Goal: Task Accomplishment & Management: Use online tool/utility

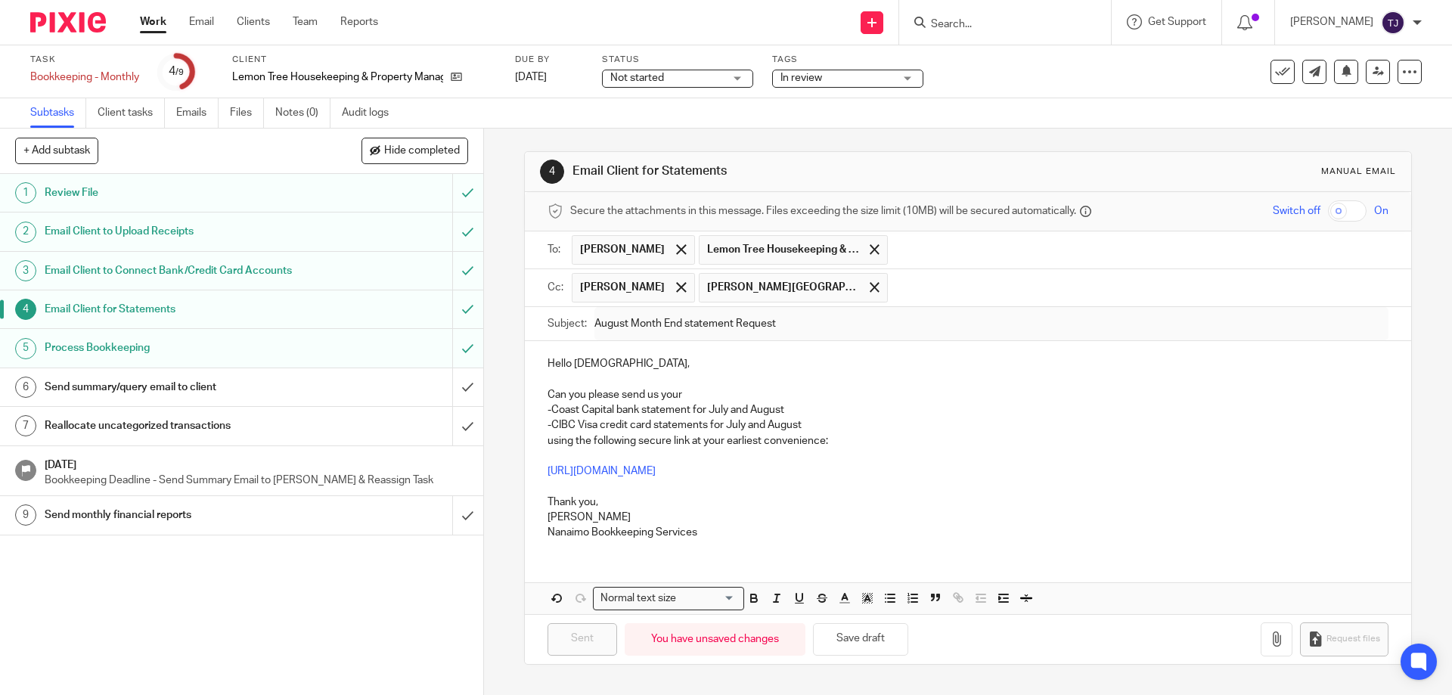
click at [54, 20] on img at bounding box center [68, 22] width 76 height 20
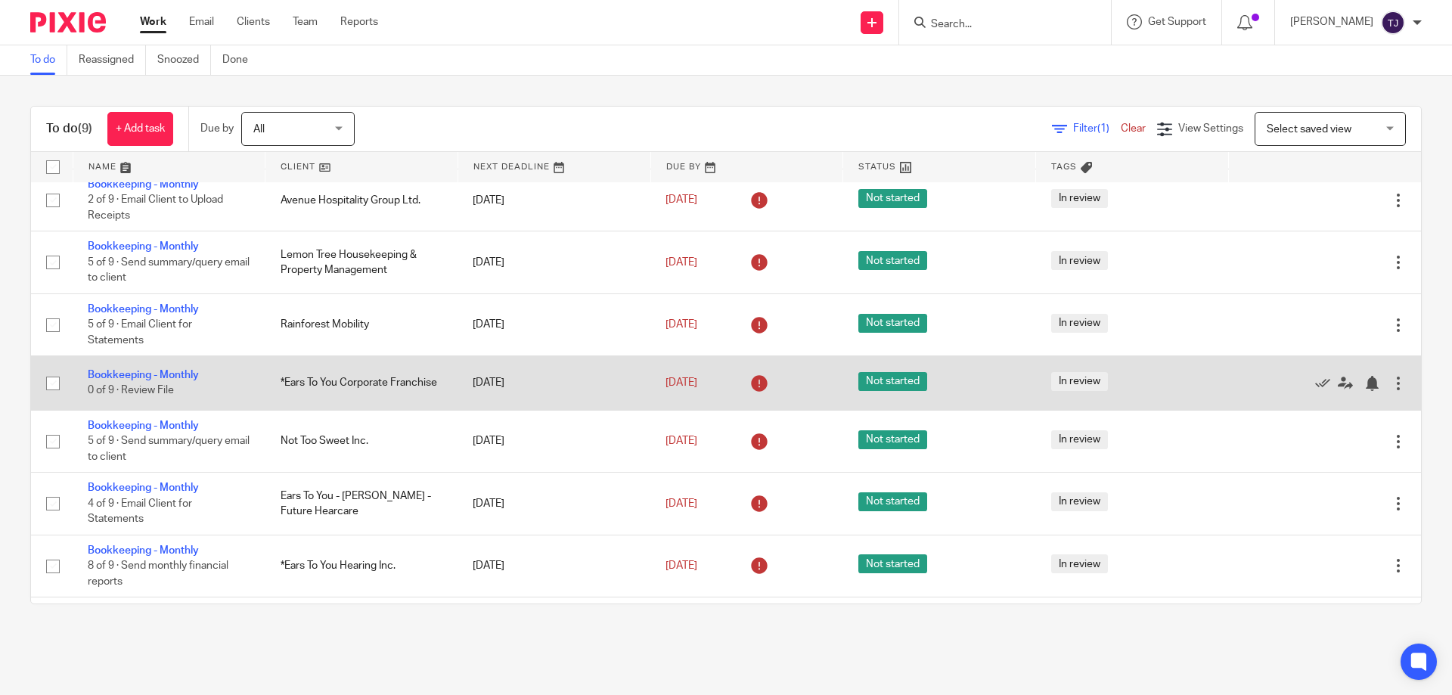
scroll to position [147, 0]
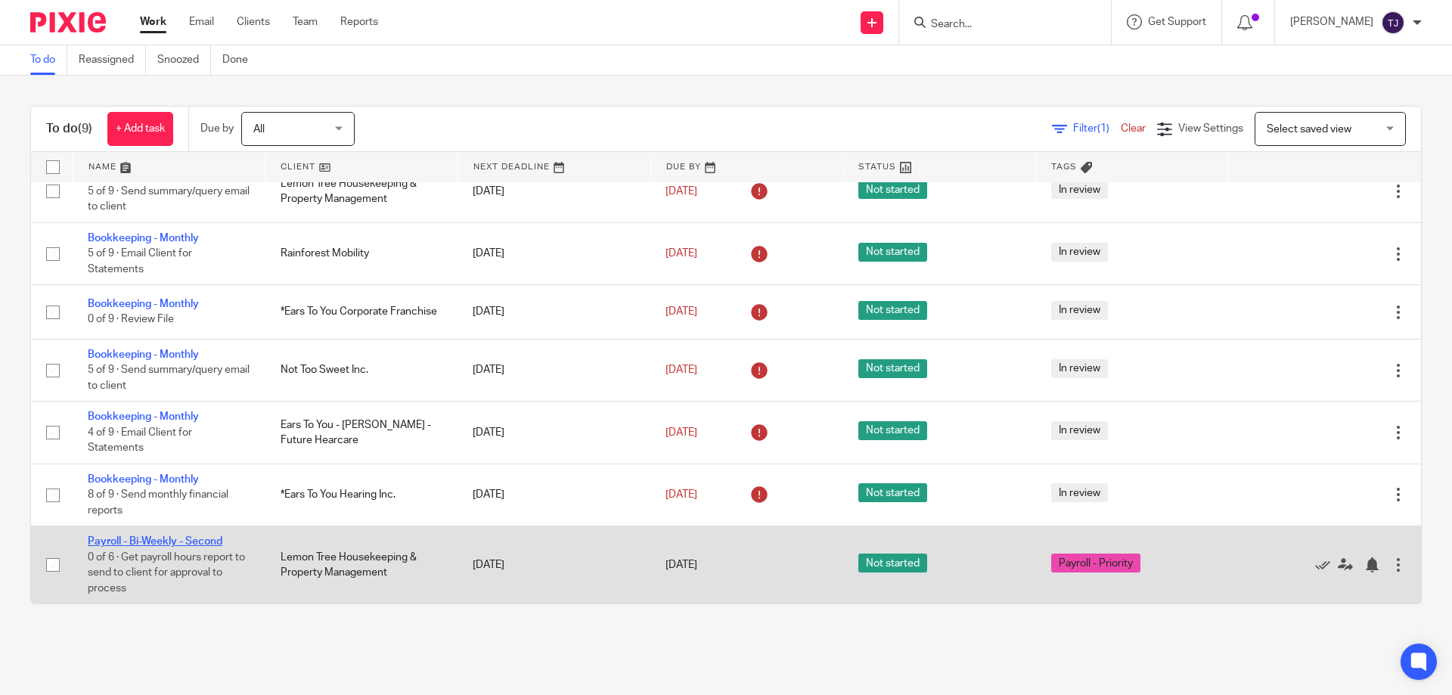
click at [166, 538] on link "Payroll - Bi-Weekly - Second" at bounding box center [155, 541] width 135 height 11
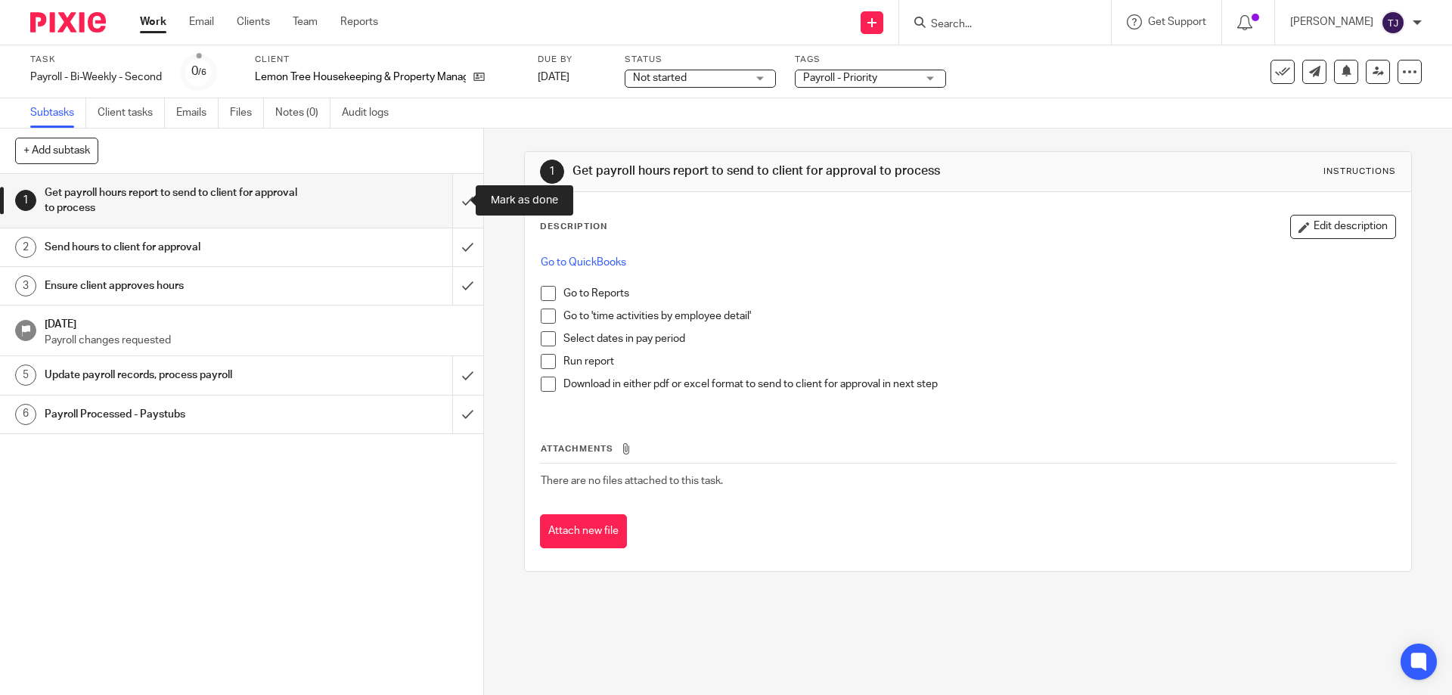
click at [456, 196] on input "submit" at bounding box center [241, 201] width 483 height 54
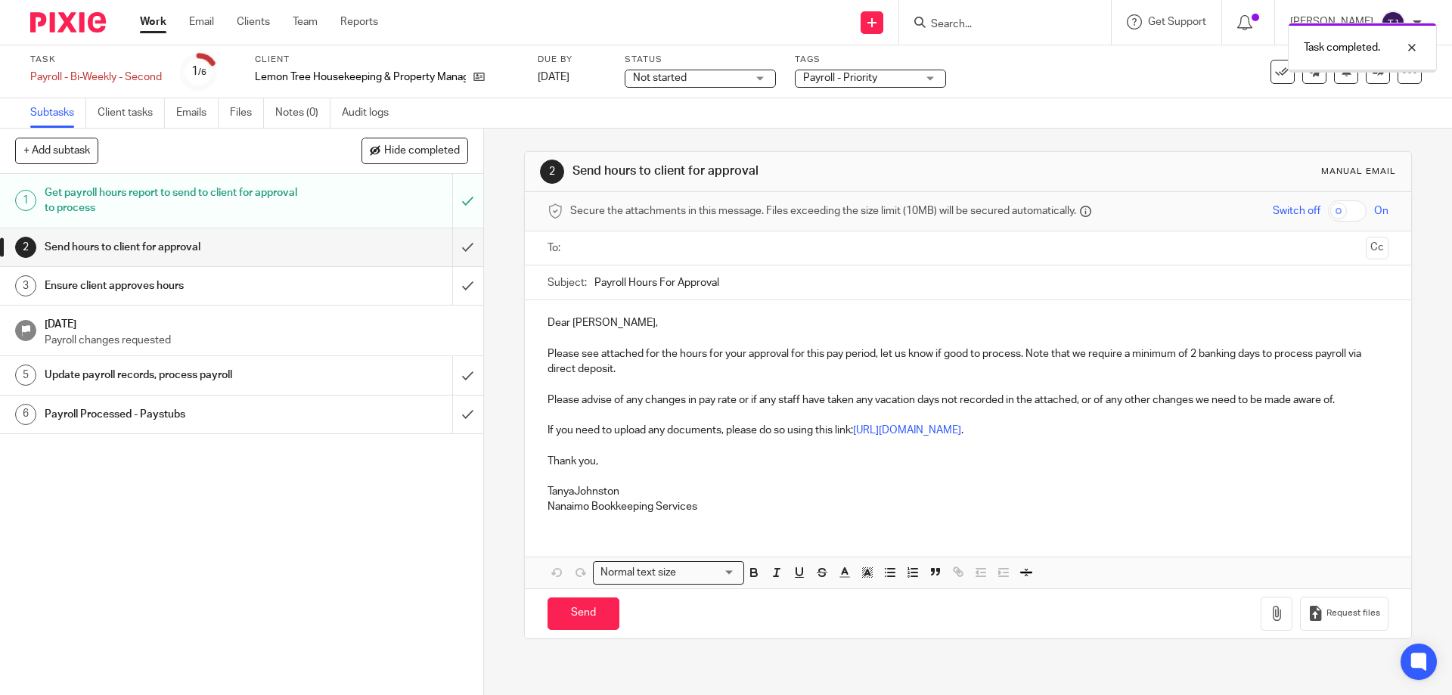
click at [449, 244] on input "submit" at bounding box center [241, 247] width 483 height 38
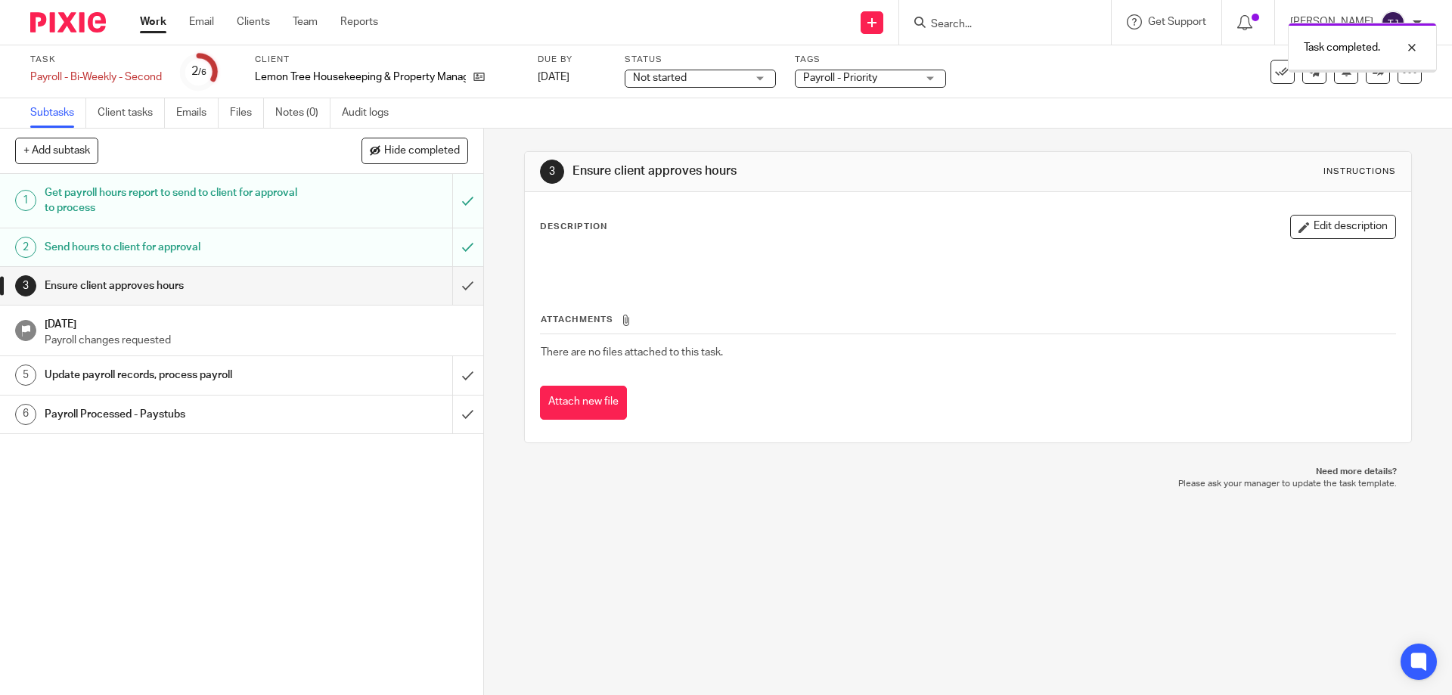
click at [449, 290] on input "submit" at bounding box center [241, 286] width 483 height 38
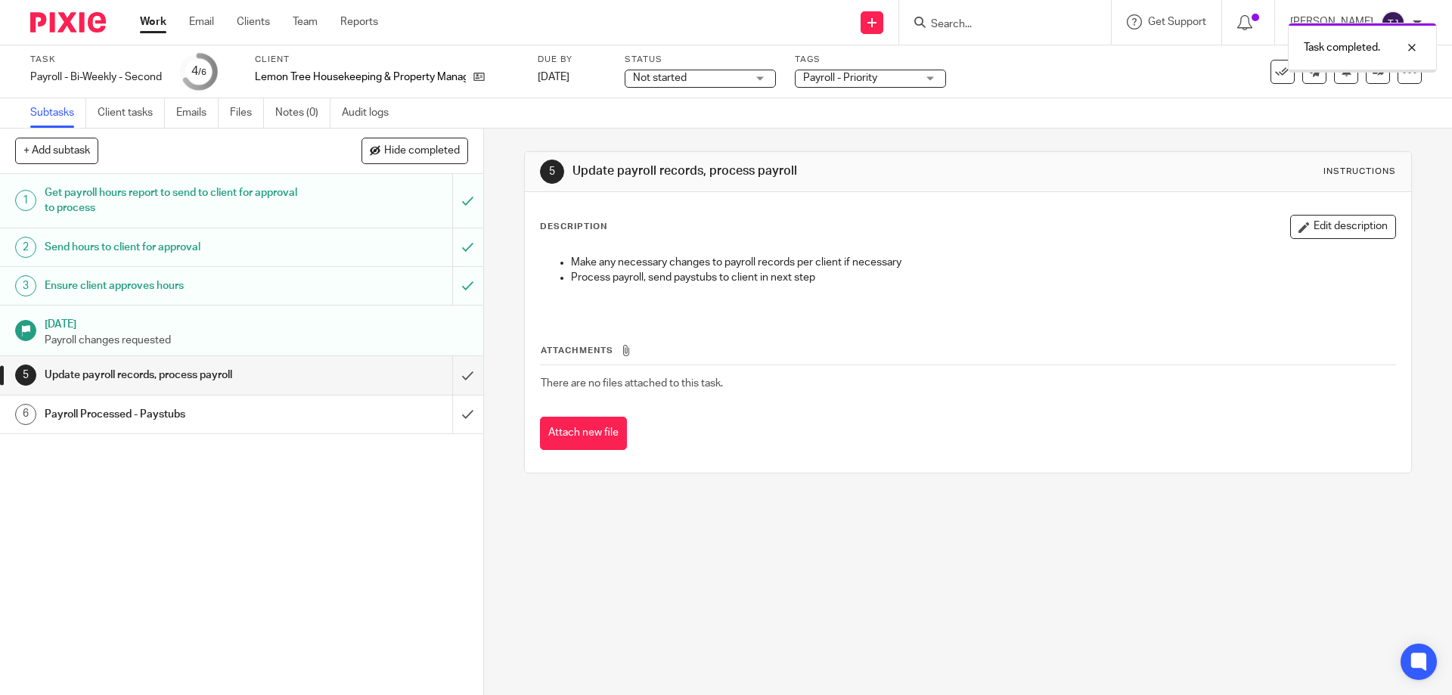
click at [452, 374] on input "submit" at bounding box center [241, 375] width 483 height 38
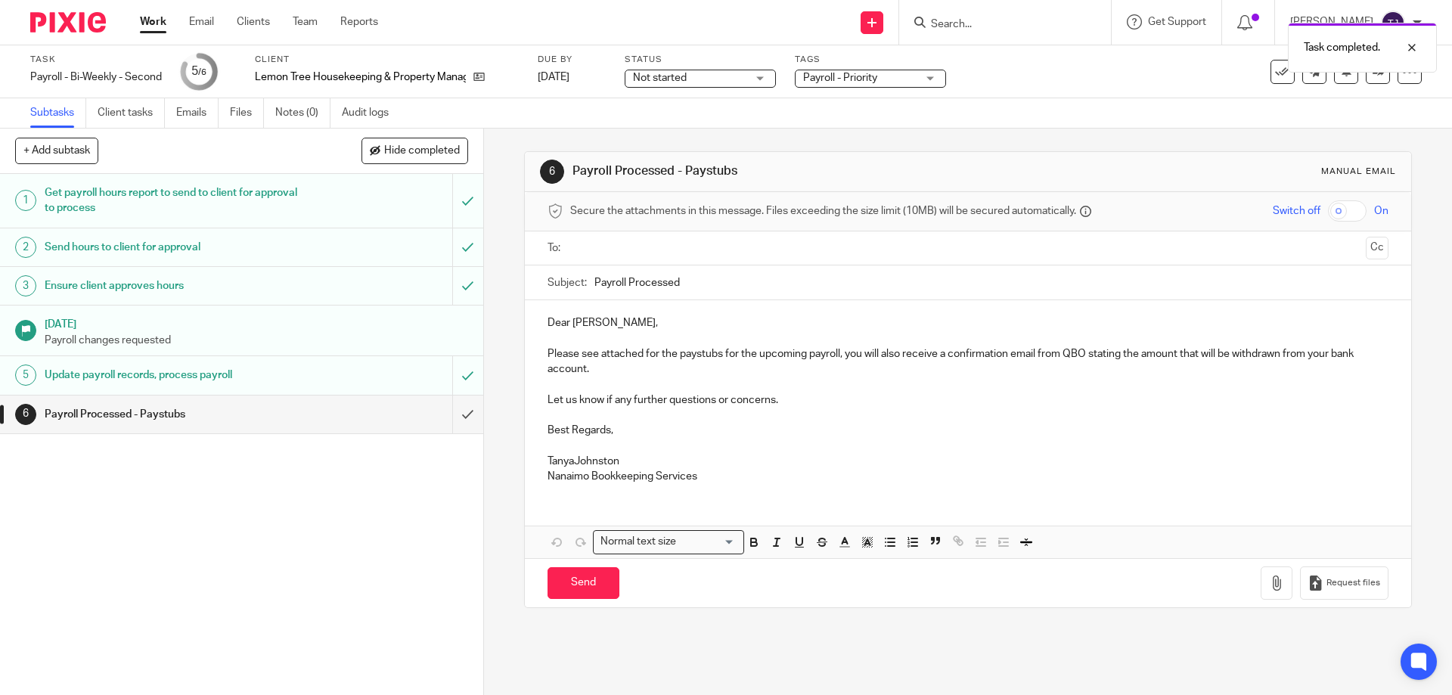
click at [576, 250] on input "text" at bounding box center [966, 248] width 783 height 17
click at [1366, 255] on button "Cc" at bounding box center [1377, 249] width 23 height 23
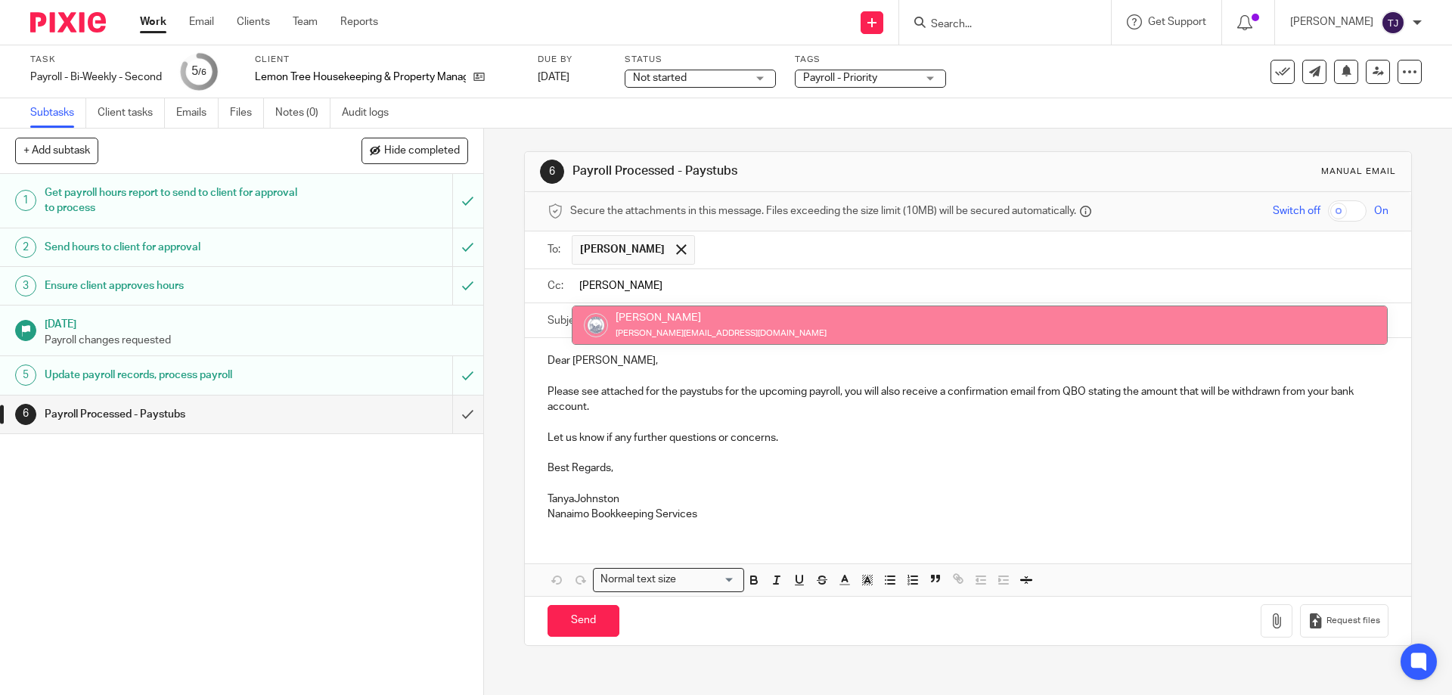
type input "kim"
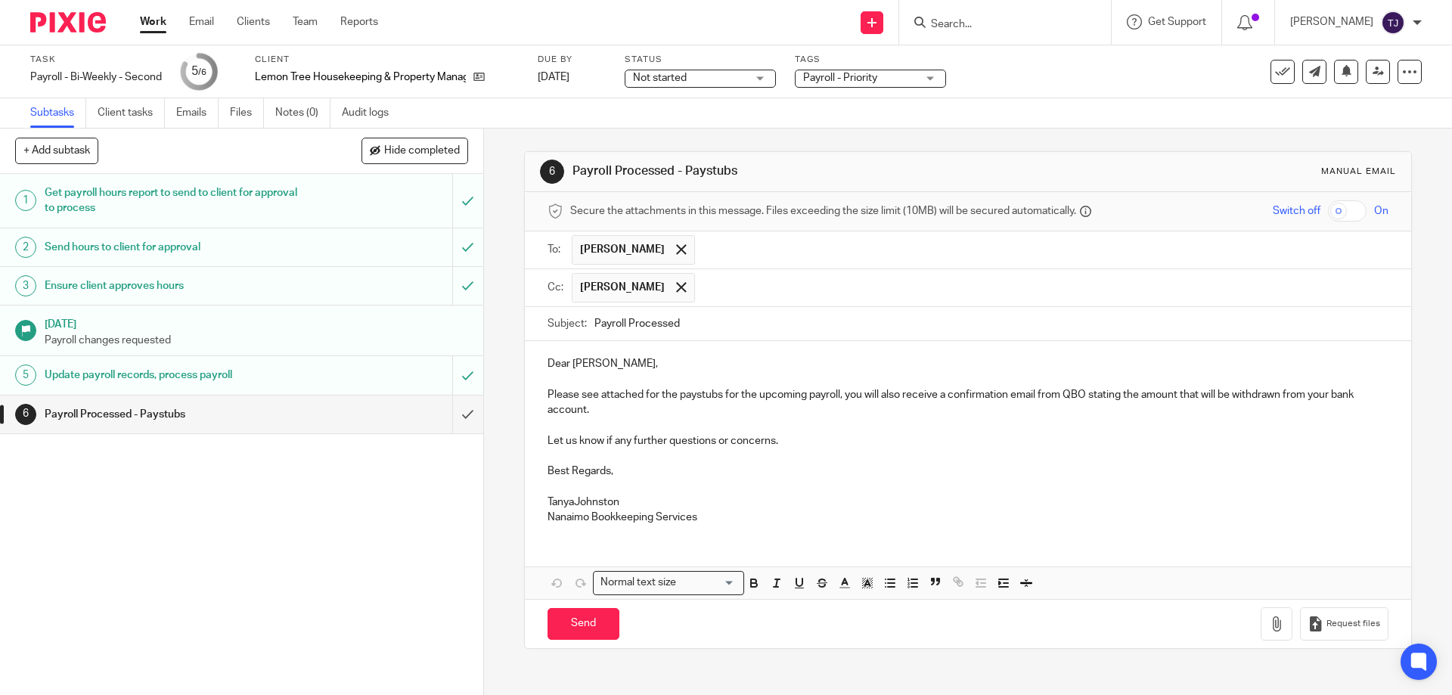
click at [572, 501] on p "TanyaJohnston" at bounding box center [968, 502] width 840 height 15
click at [560, 484] on p at bounding box center [968, 486] width 840 height 15
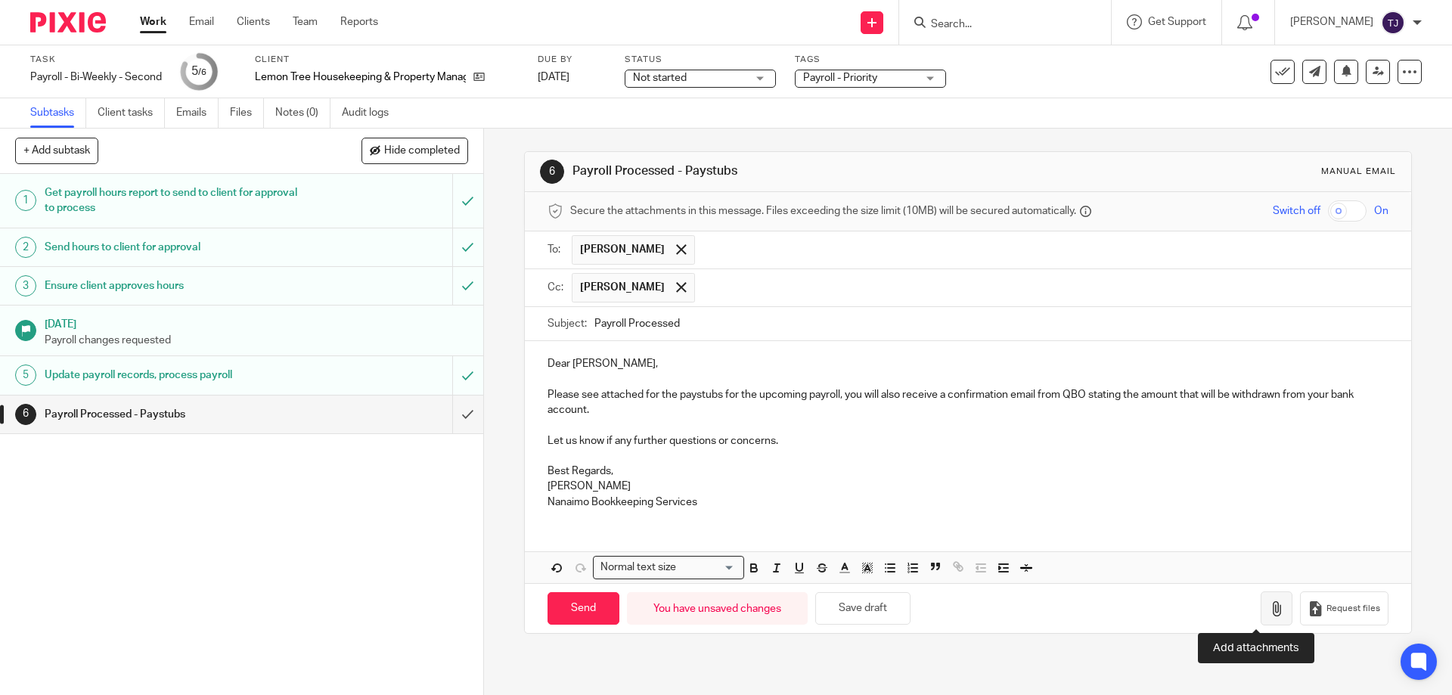
click at [1269, 609] on icon "button" at bounding box center [1276, 608] width 15 height 15
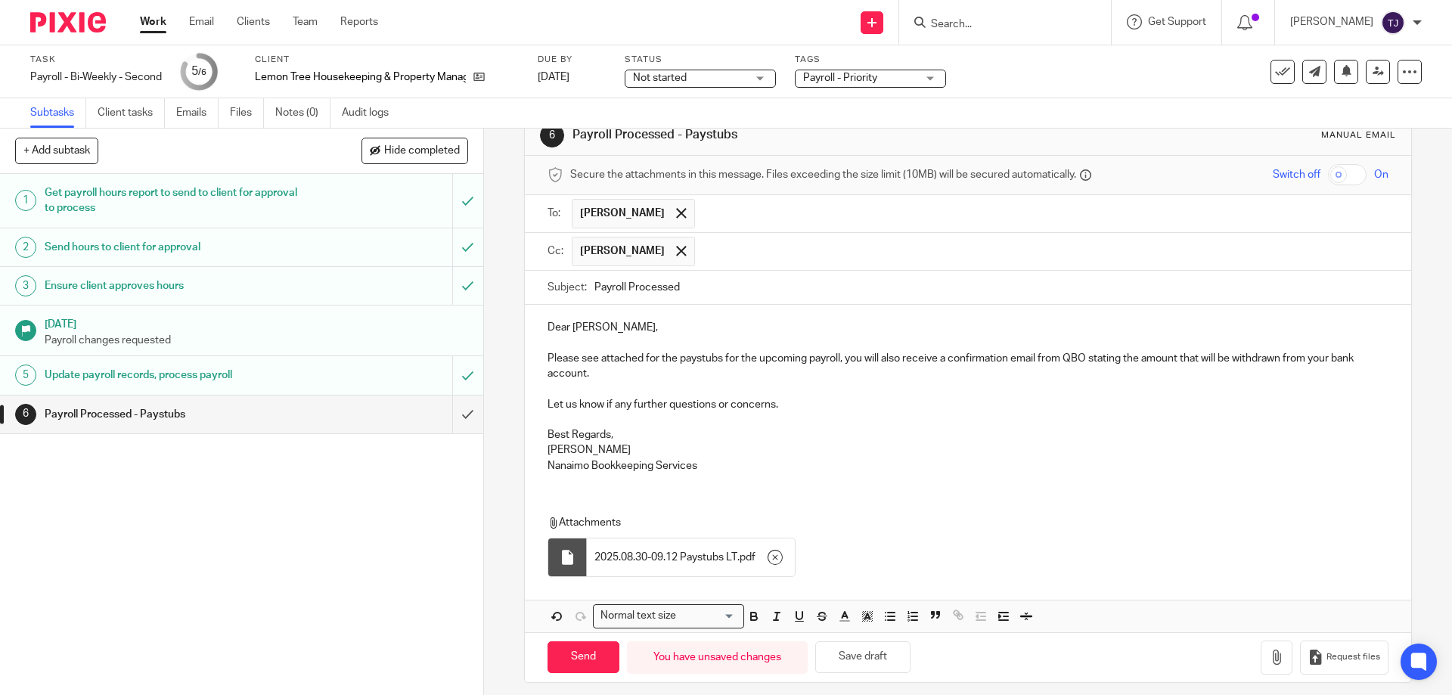
scroll to position [47, 0]
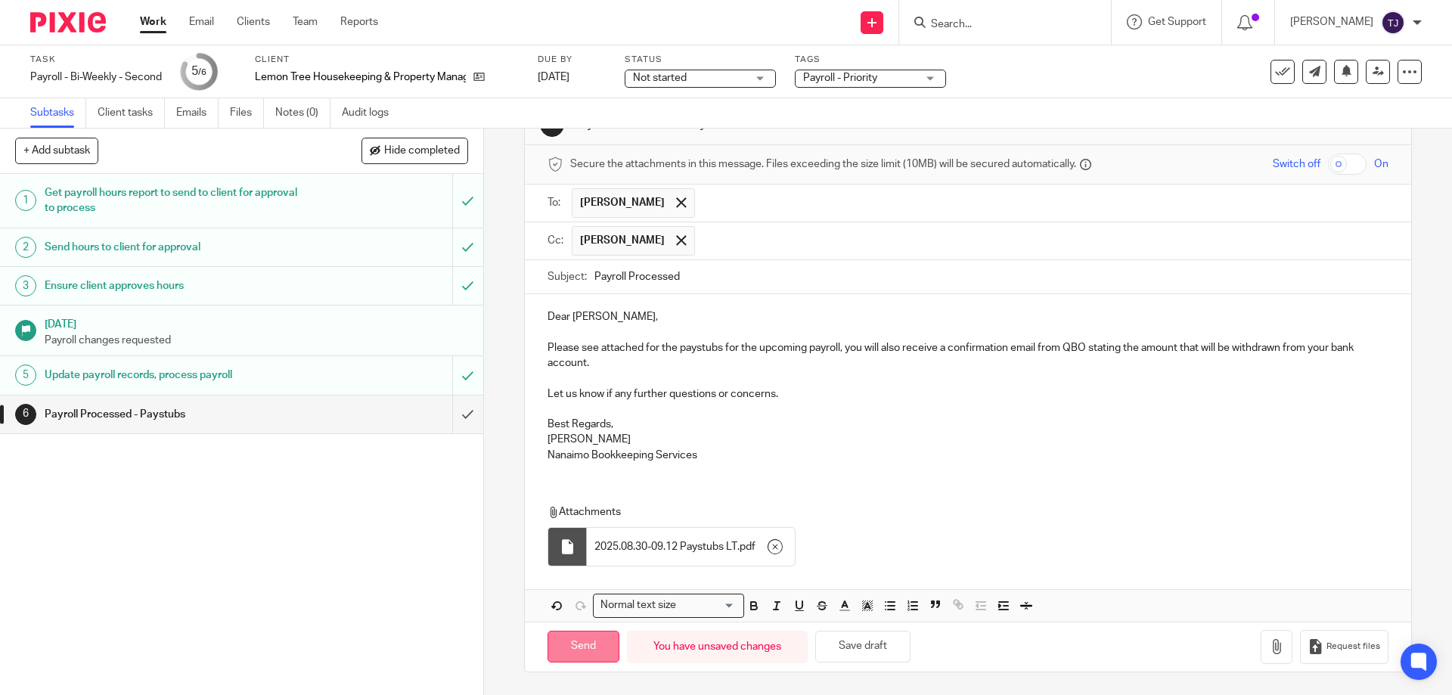
click at [591, 645] on input "Send" at bounding box center [584, 647] width 72 height 33
type input "Sent"
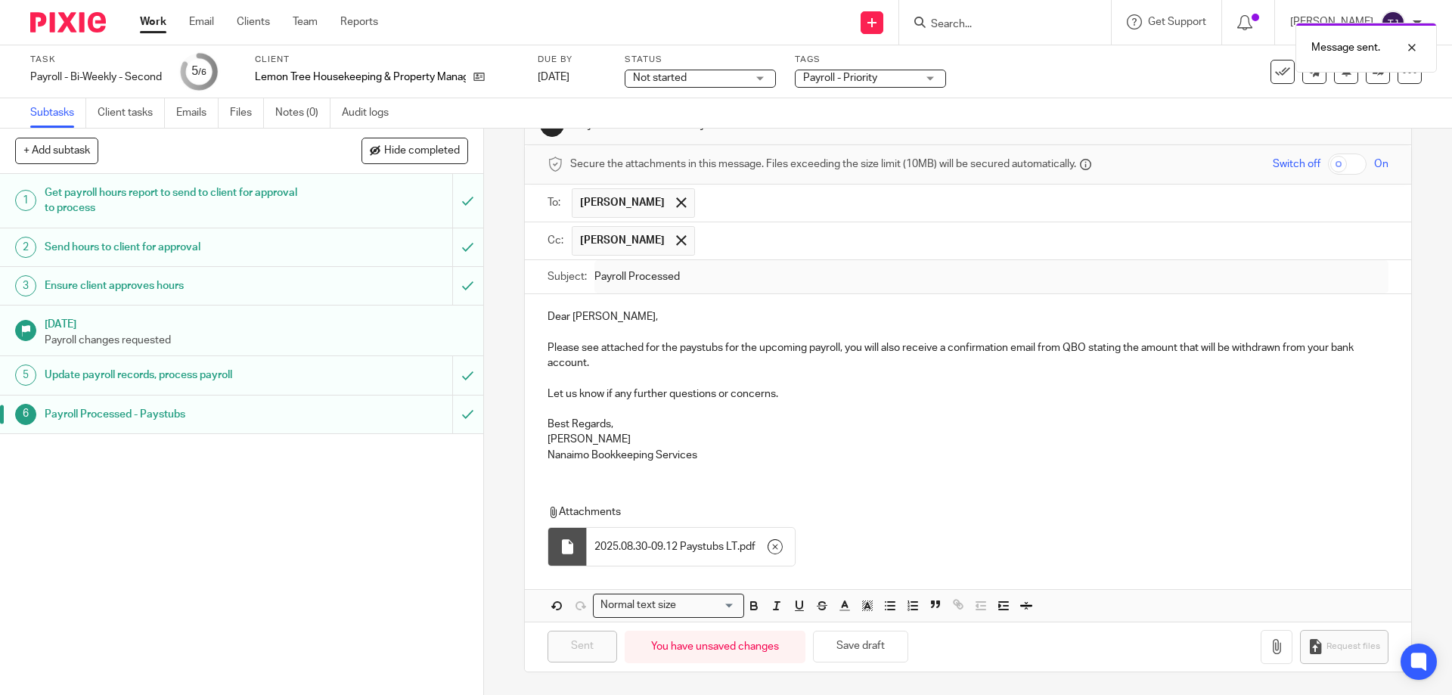
click at [80, 20] on img at bounding box center [68, 22] width 76 height 20
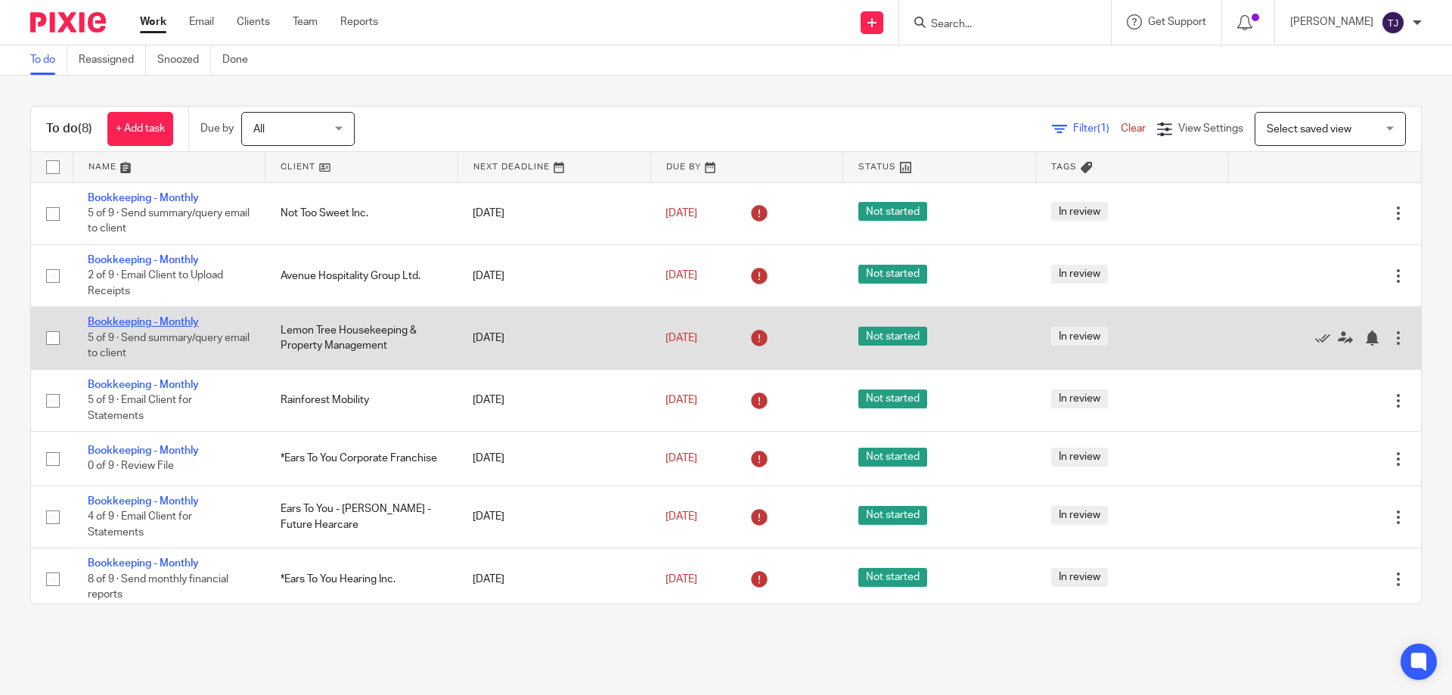
click at [147, 322] on link "Bookkeeping - Monthly" at bounding box center [143, 322] width 111 height 11
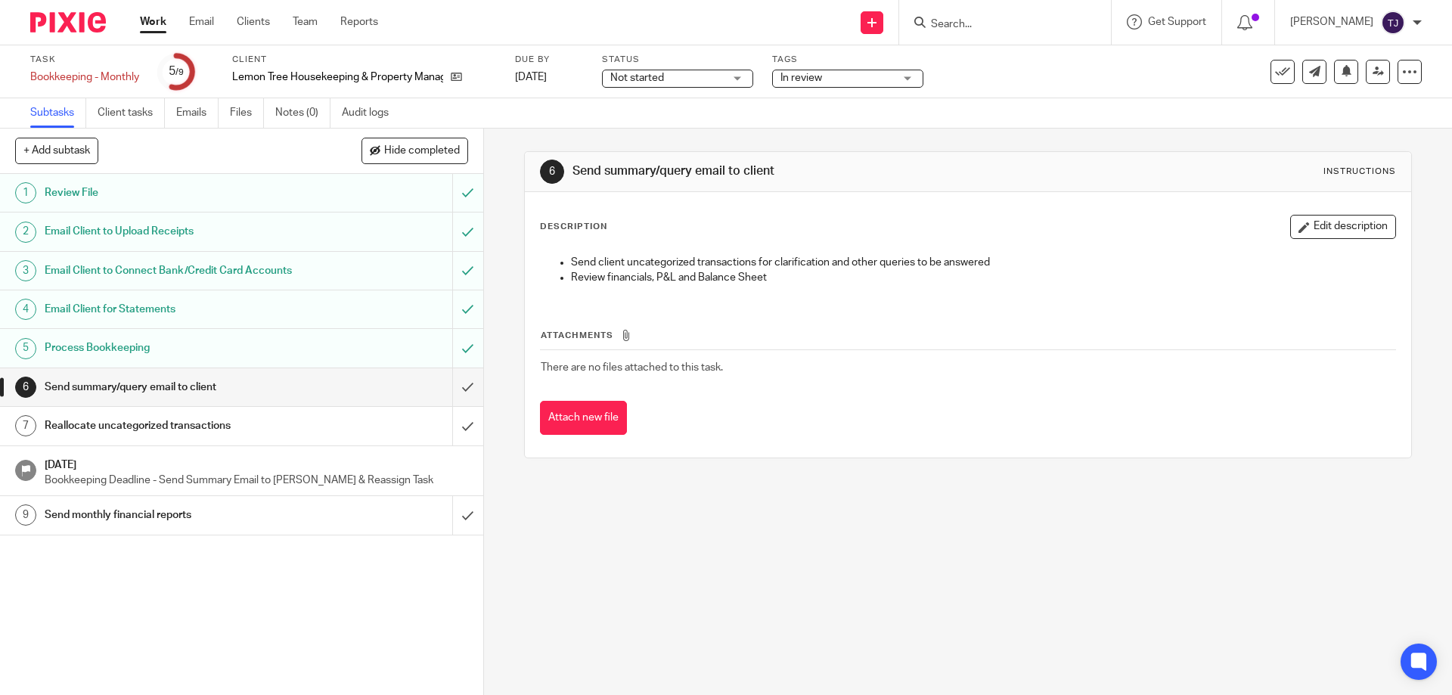
click at [213, 306] on h1 "Email Client for Statements" at bounding box center [176, 309] width 262 height 23
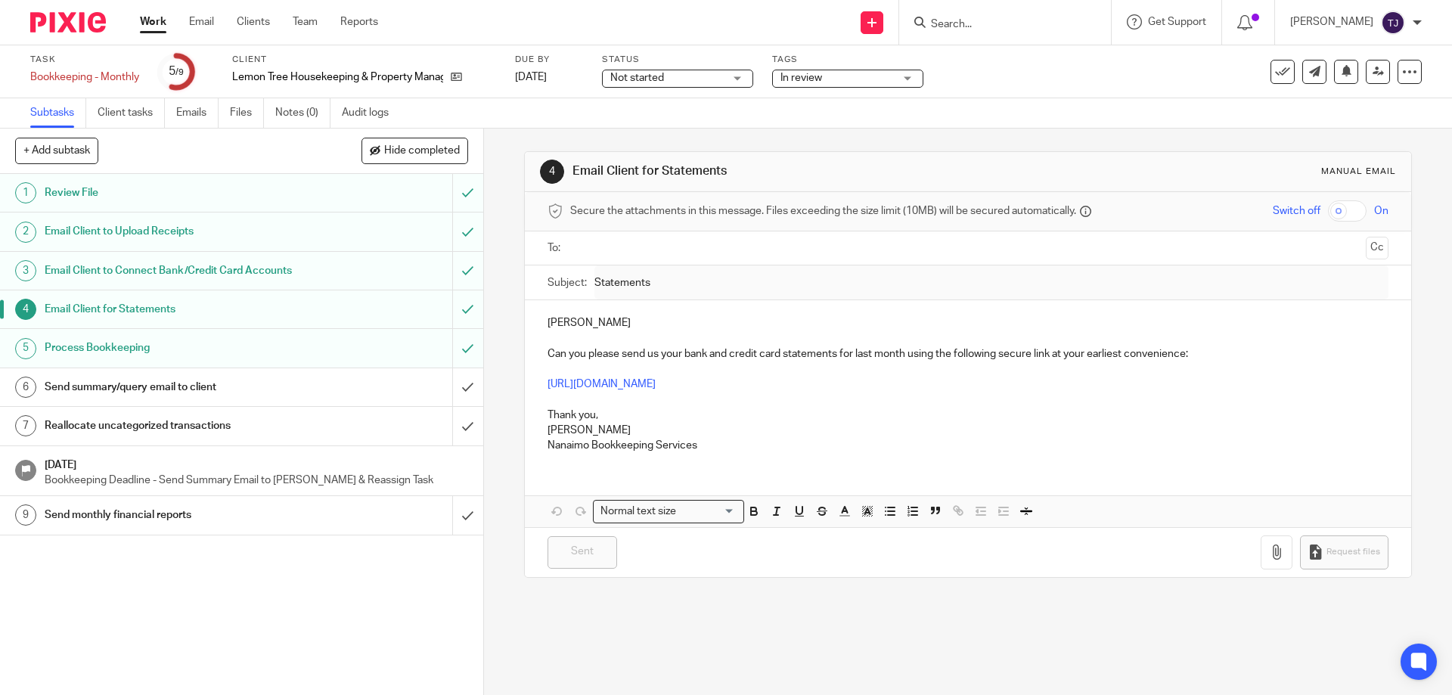
drag, startPoint x: 85, startPoint y: 17, endPoint x: 94, endPoint y: 3, distance: 16.6
click at [85, 17] on img at bounding box center [68, 22] width 76 height 20
